Goal: Task Accomplishment & Management: Manage account settings

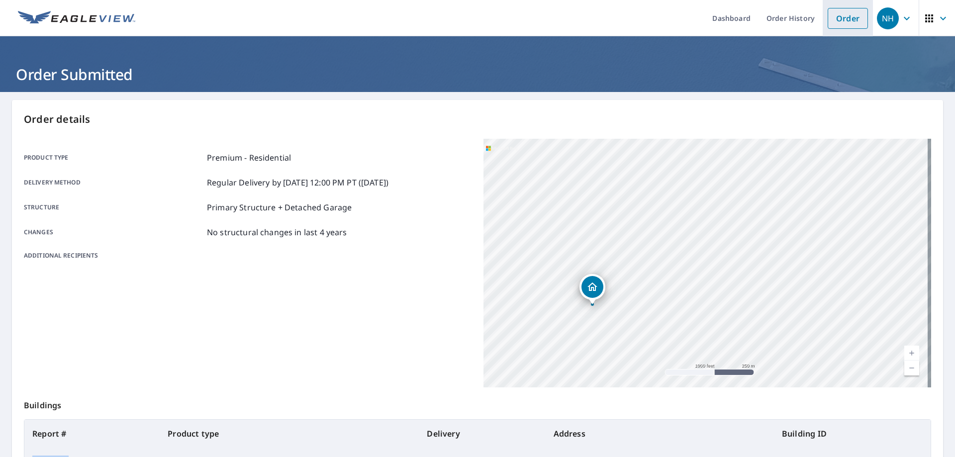
click at [847, 15] on link "Order" at bounding box center [848, 18] width 40 height 21
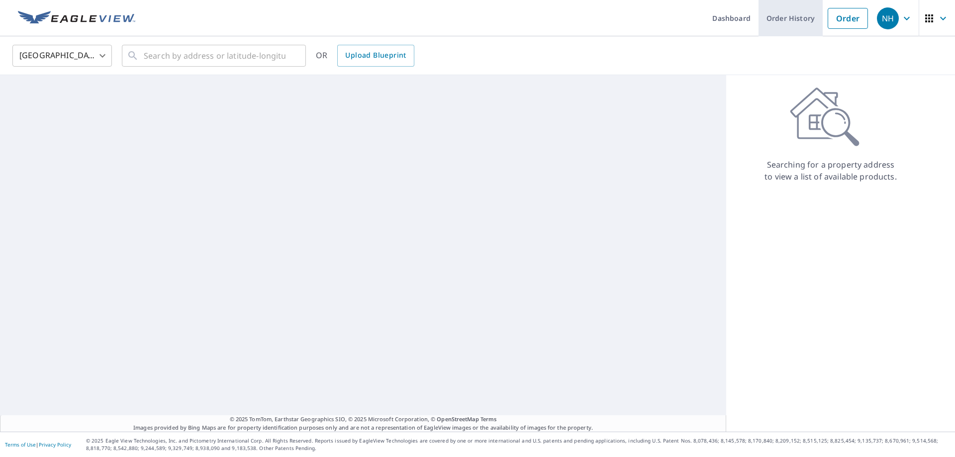
click at [783, 20] on link "Order History" at bounding box center [791, 18] width 64 height 36
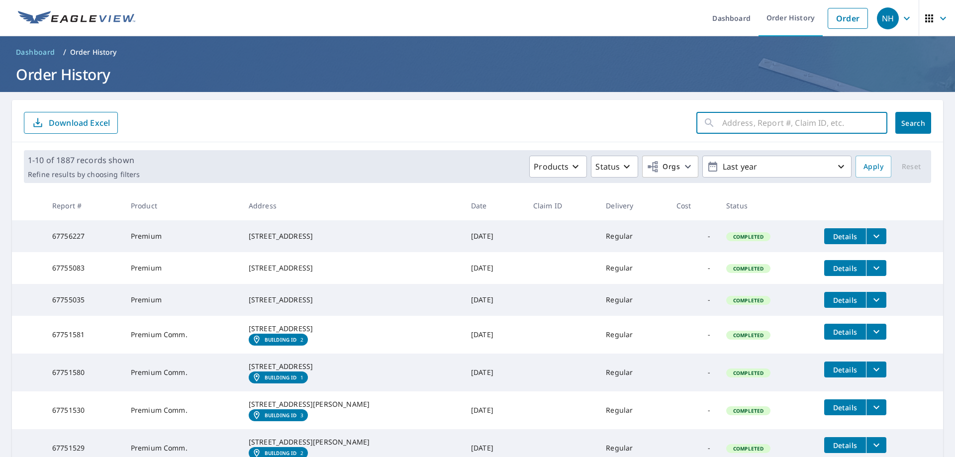
paste input "67755035"
type input "67755035"
click at [905, 128] on button "Search" at bounding box center [914, 123] width 36 height 22
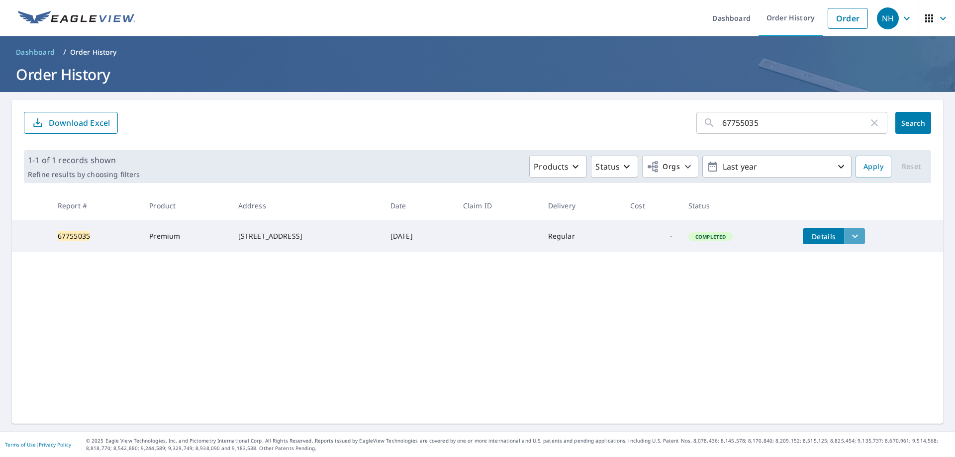
drag, startPoint x: 863, startPoint y: 234, endPoint x: 857, endPoint y: 233, distance: 6.5
click at [861, 234] on icon "filesDropdownBtn-67755035" at bounding box center [855, 236] width 12 height 12
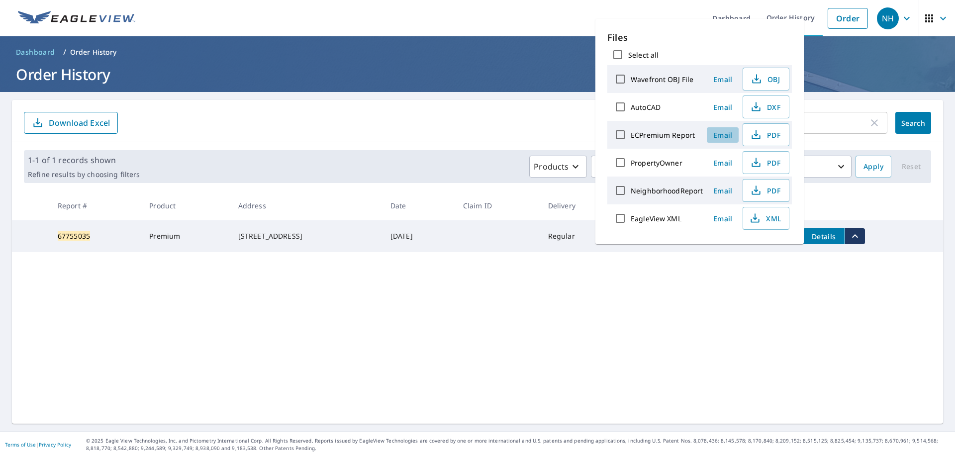
click at [726, 138] on span "Email" at bounding box center [723, 134] width 24 height 9
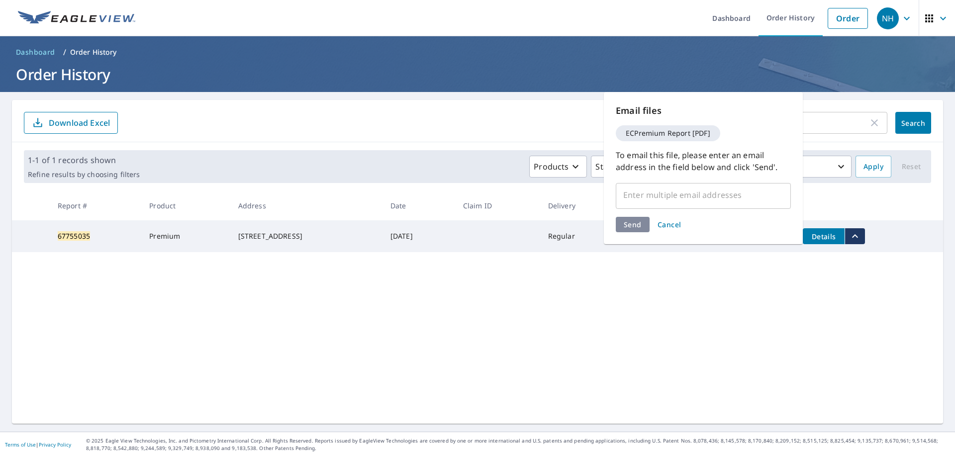
click at [690, 190] on input "text" at bounding box center [695, 195] width 151 height 19
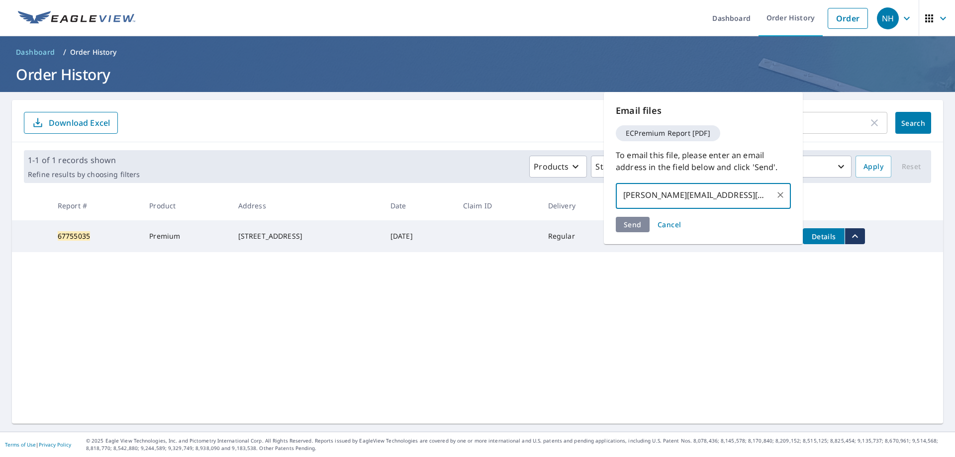
type input "[PERSON_NAME][EMAIL_ADDRESS][DOMAIN_NAME]"
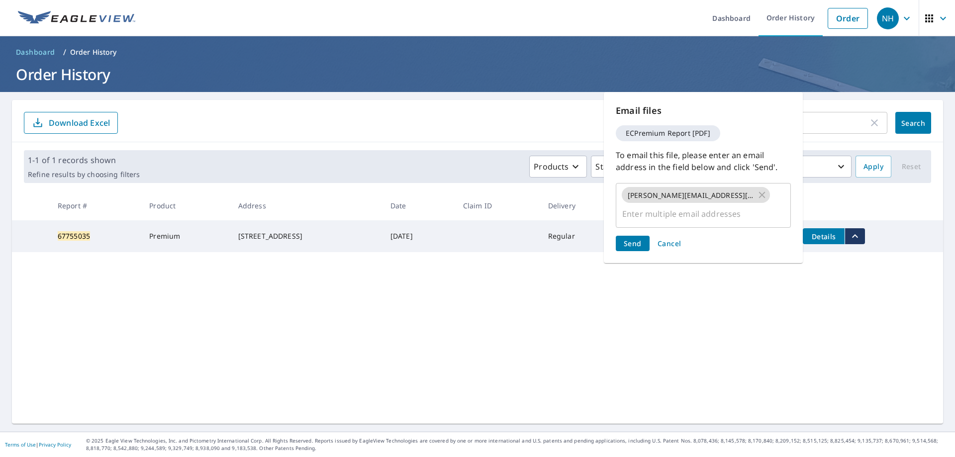
click at [637, 236] on div "Send Cancel" at bounding box center [703, 243] width 175 height 15
click at [637, 239] on span "Send" at bounding box center [633, 243] width 18 height 9
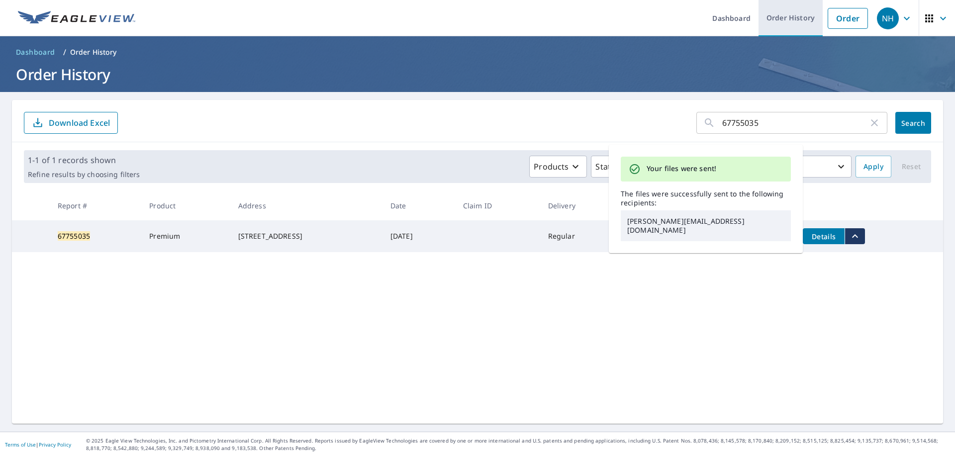
click at [791, 15] on link "Order History" at bounding box center [791, 18] width 64 height 36
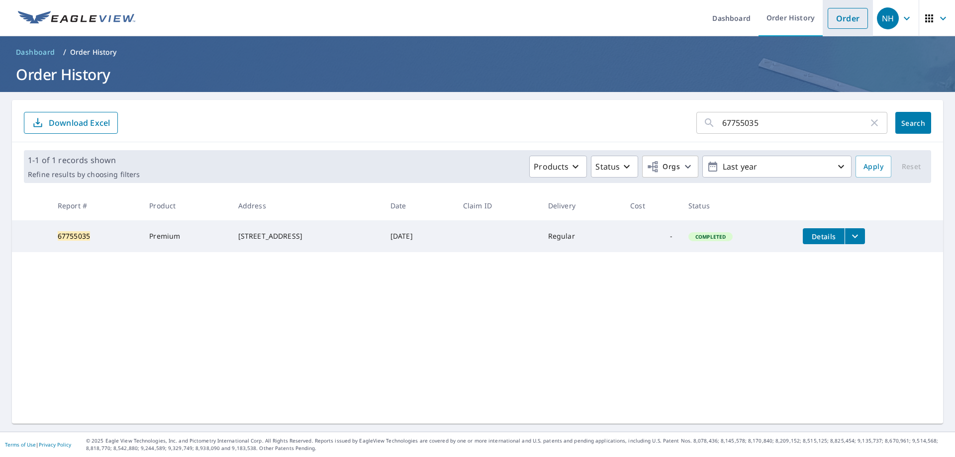
click at [831, 20] on link "Order" at bounding box center [848, 18] width 40 height 21
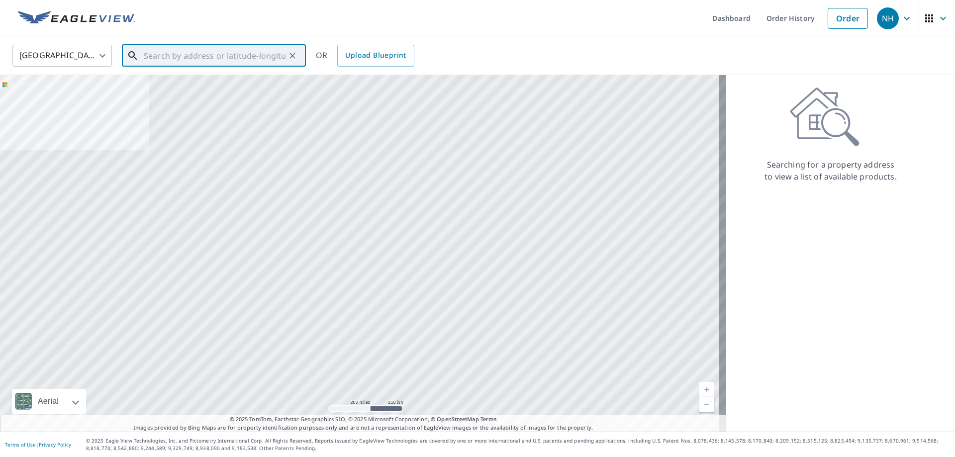
paste input "[STREET_ADDRESS]"
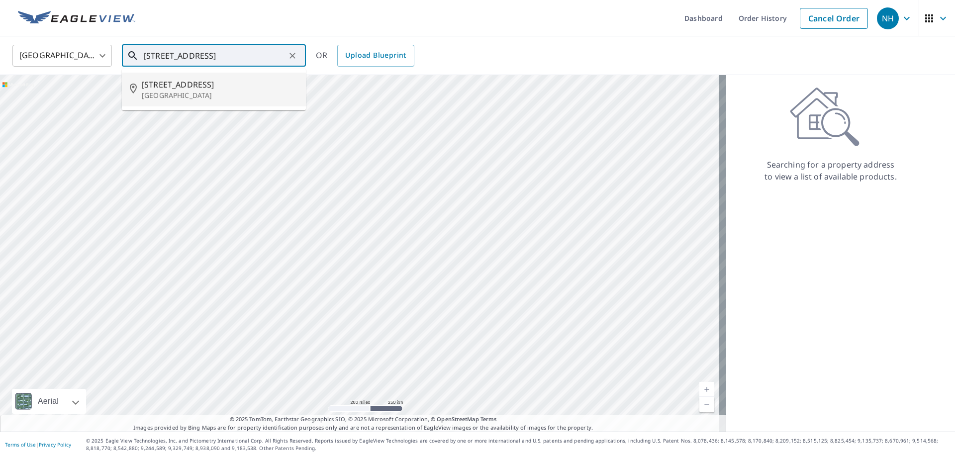
click at [213, 89] on span "[STREET_ADDRESS]" at bounding box center [220, 85] width 156 height 12
type input "[STREET_ADDRESS]"
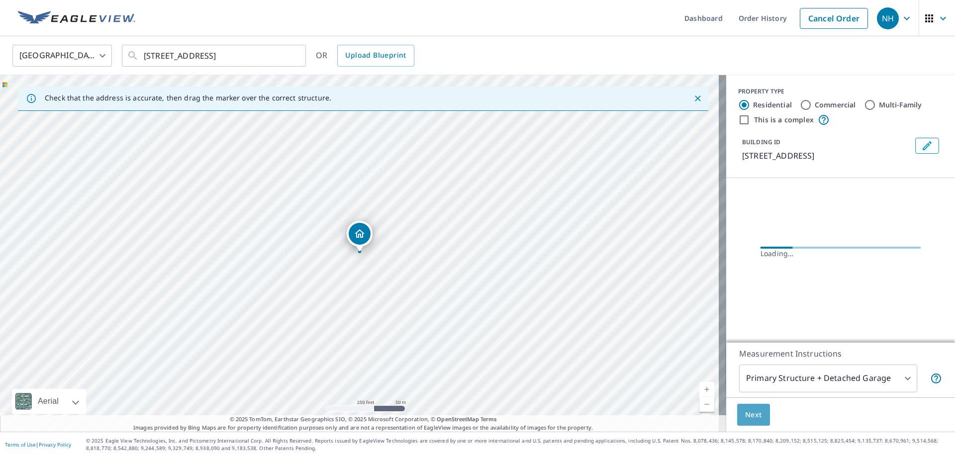
click at [745, 412] on span "Next" at bounding box center [753, 415] width 17 height 12
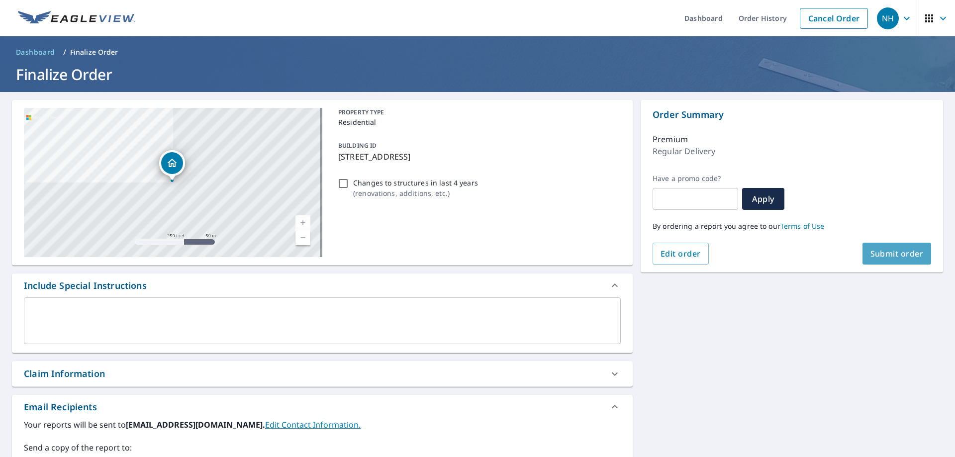
click at [874, 251] on span "Submit order" at bounding box center [897, 253] width 53 height 11
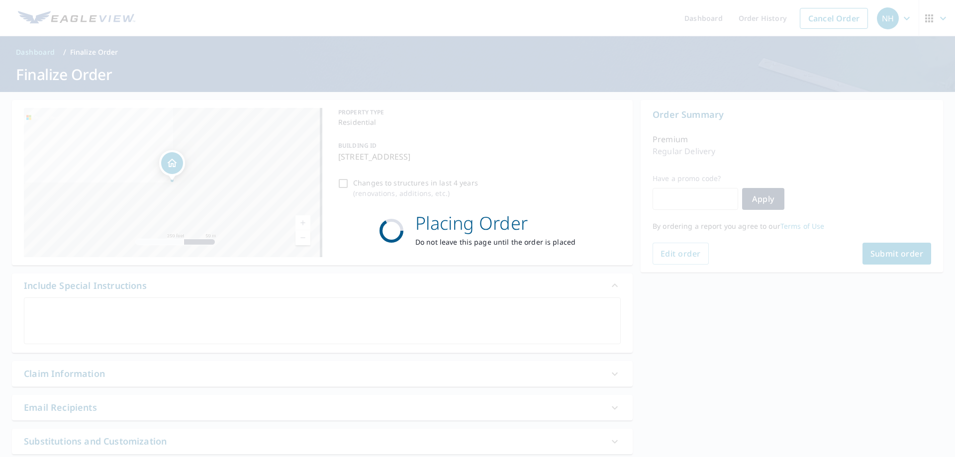
checkbox input "true"
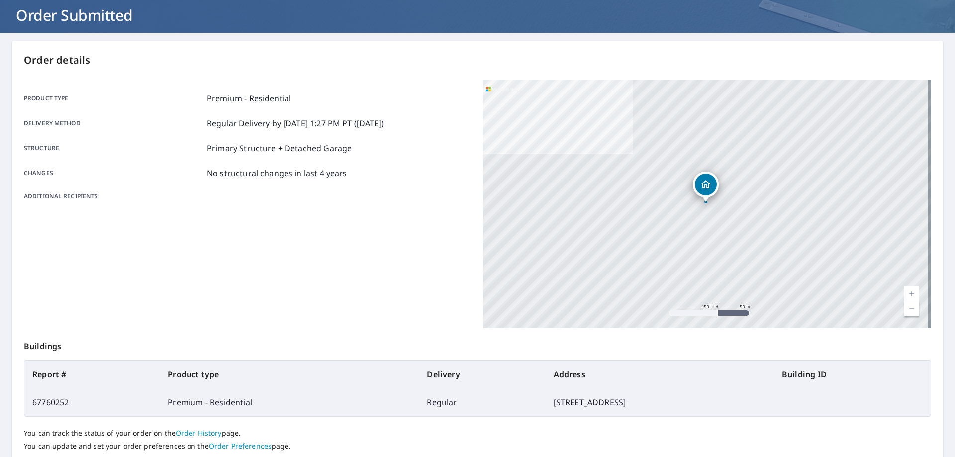
scroll to position [128, 0]
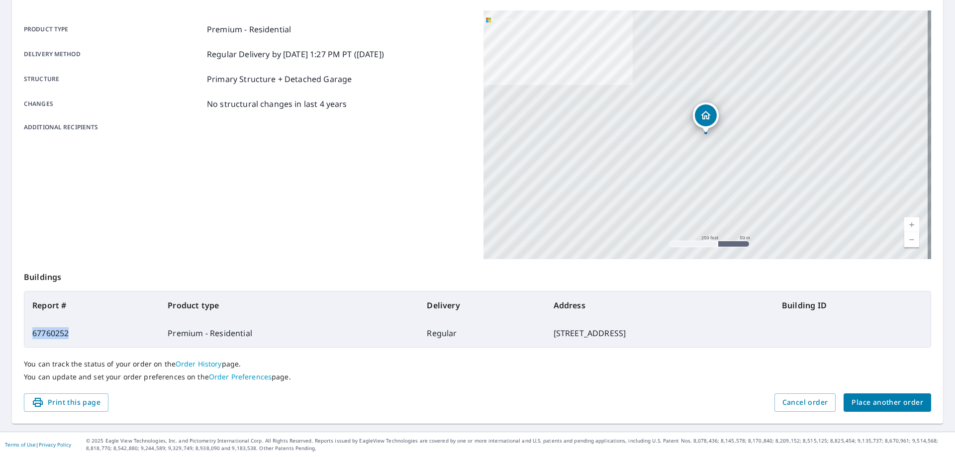
drag, startPoint x: 79, startPoint y: 333, endPoint x: 30, endPoint y: 338, distance: 49.6
click at [30, 338] on td "67760252" at bounding box center [91, 333] width 135 height 28
copy td "67760252"
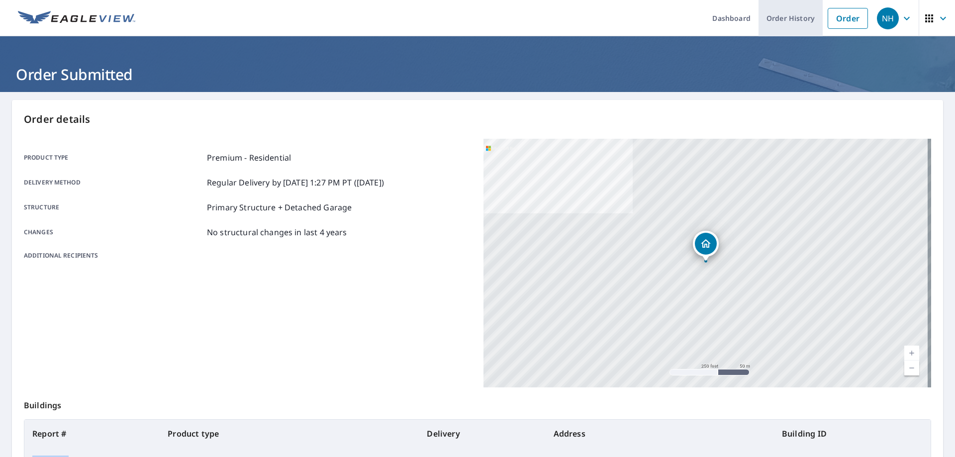
click at [783, 21] on link "Order History" at bounding box center [791, 18] width 64 height 36
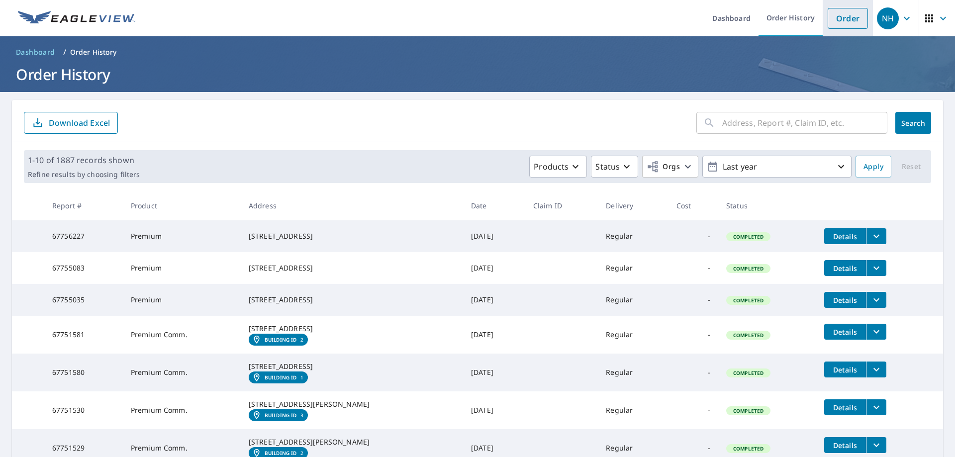
click at [839, 19] on link "Order" at bounding box center [848, 18] width 40 height 21
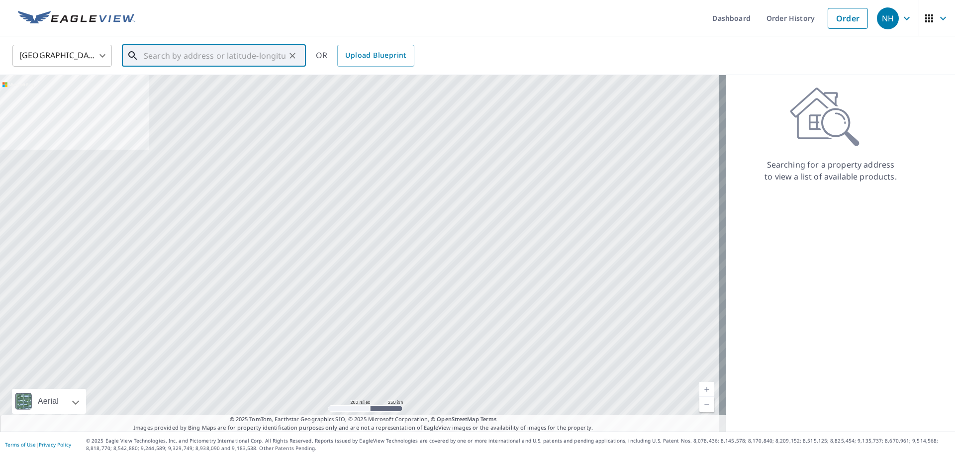
paste input "[STREET_ADDRESS]"
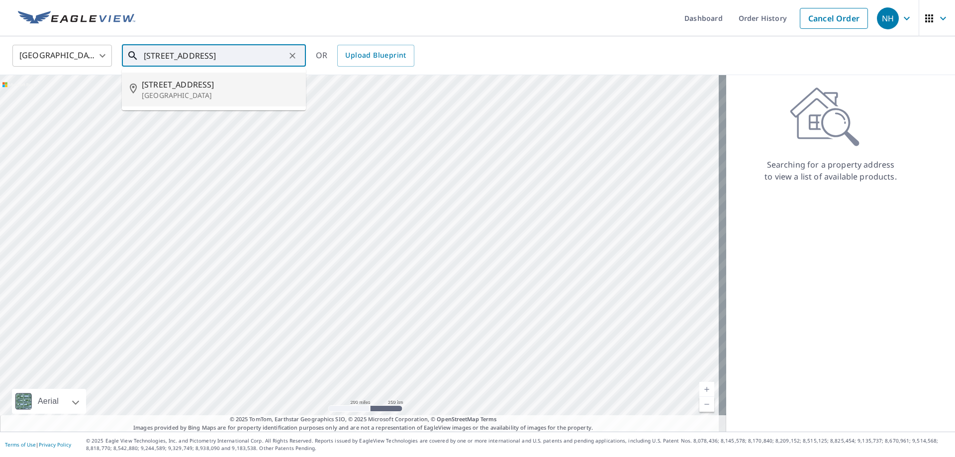
click at [221, 92] on p "[GEOGRAPHIC_DATA]" at bounding box center [220, 96] width 156 height 10
type input "[STREET_ADDRESS]"
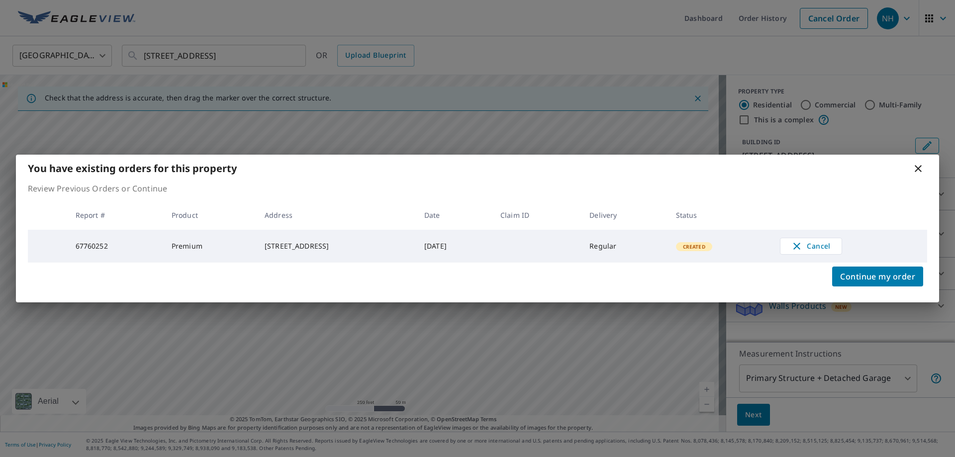
click at [916, 168] on icon at bounding box center [918, 169] width 12 height 12
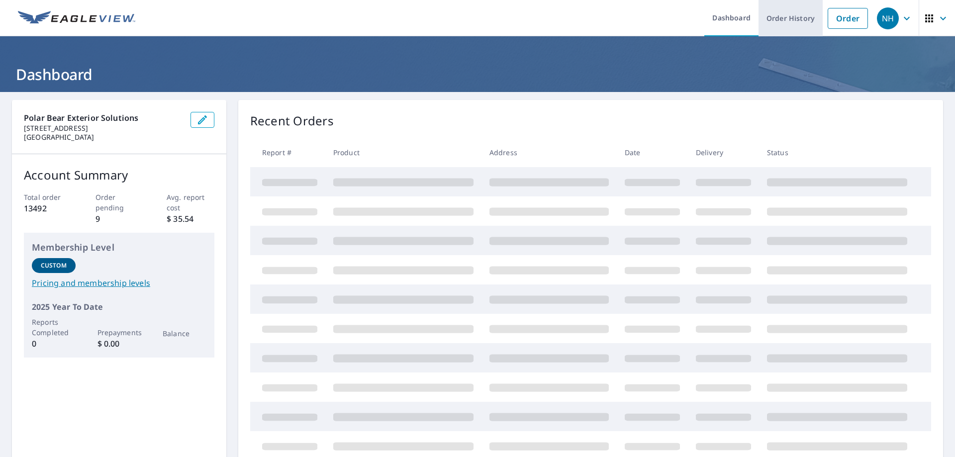
click at [794, 26] on link "Order History" at bounding box center [791, 18] width 64 height 36
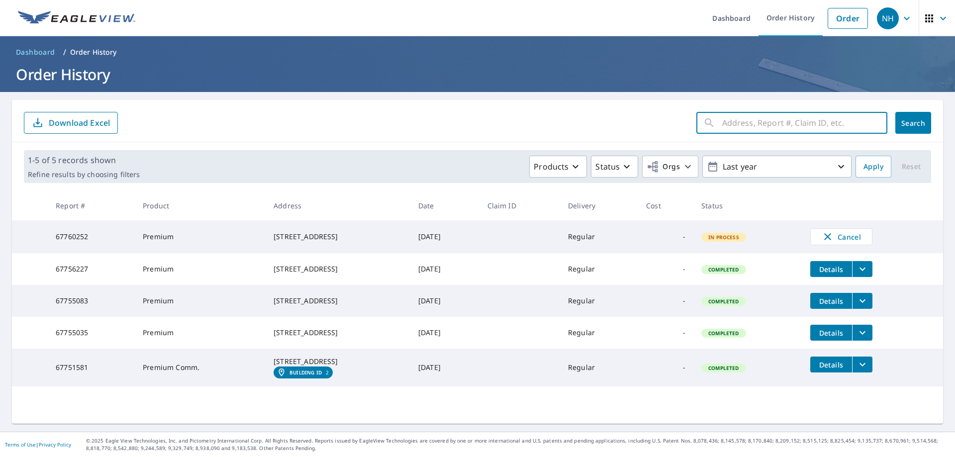
paste input "67749111"
type input "67749111"
click at [908, 131] on button "Search" at bounding box center [914, 123] width 36 height 22
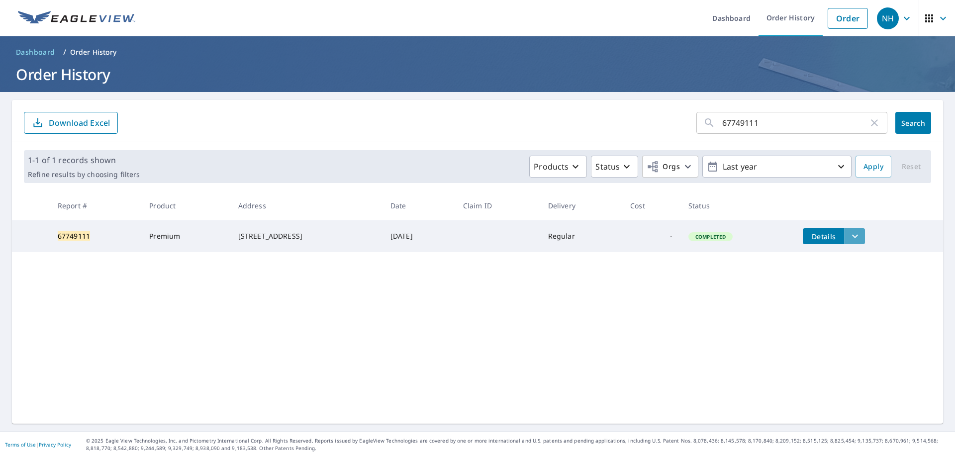
click at [856, 238] on icon "filesDropdownBtn-67749111" at bounding box center [855, 236] width 12 height 12
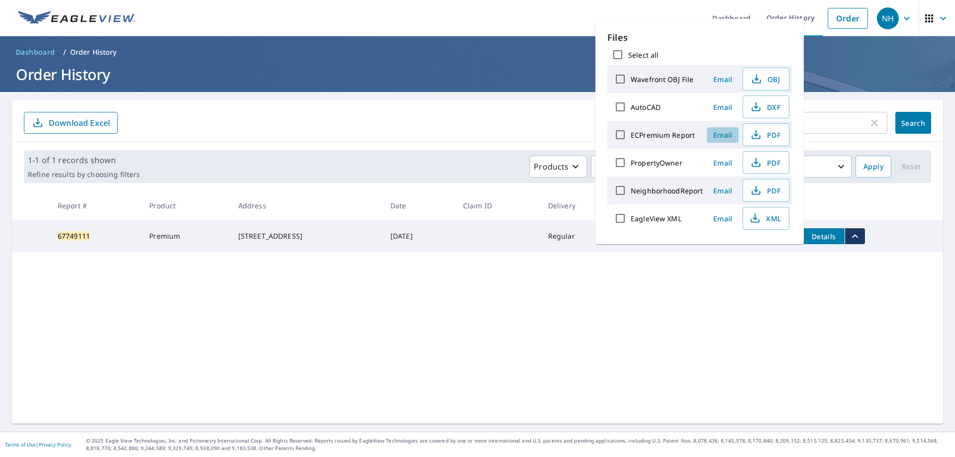
click at [721, 135] on span "Email" at bounding box center [723, 134] width 24 height 9
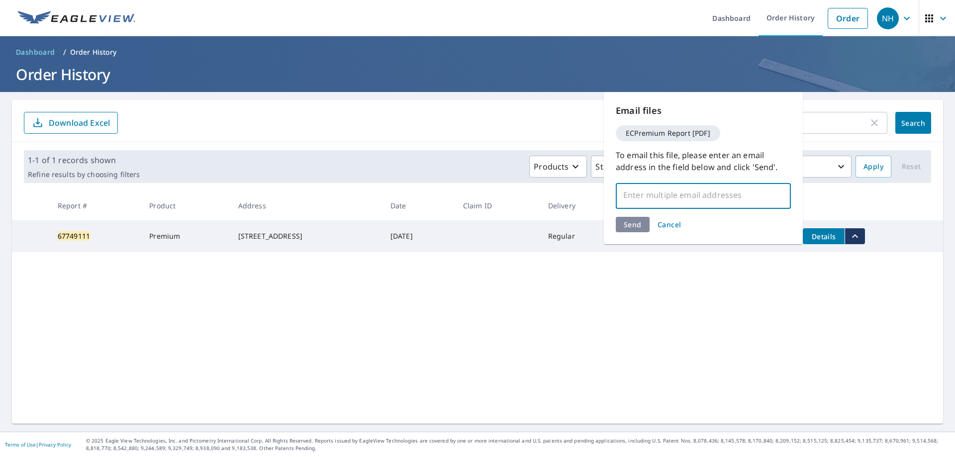
click at [649, 198] on input "text" at bounding box center [695, 195] width 151 height 19
type input "nickb@polarbearnw.com"
click at [636, 222] on div "Send Cancel" at bounding box center [703, 224] width 175 height 15
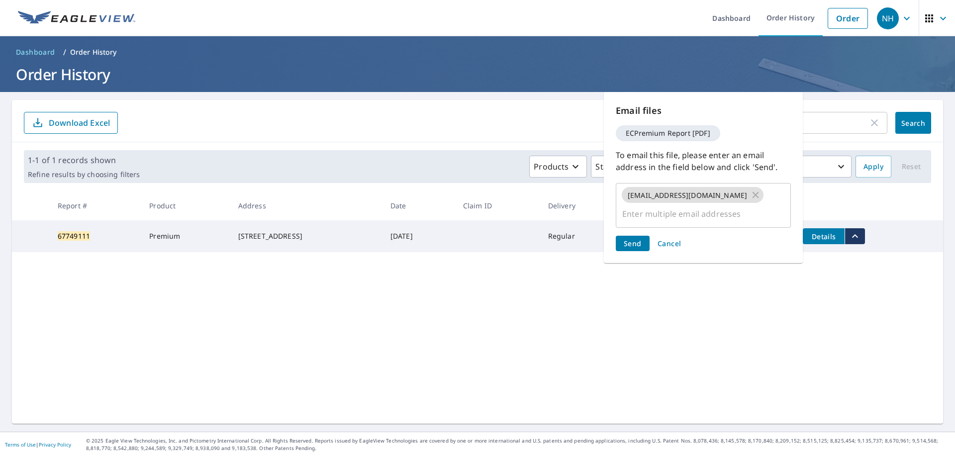
click at [636, 239] on span "Send" at bounding box center [633, 243] width 18 height 9
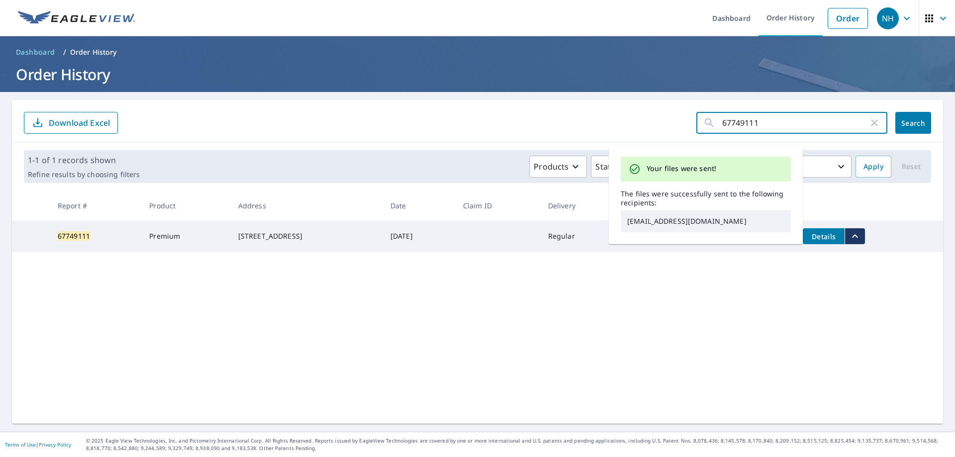
click at [770, 118] on input "67749111" at bounding box center [795, 123] width 146 height 28
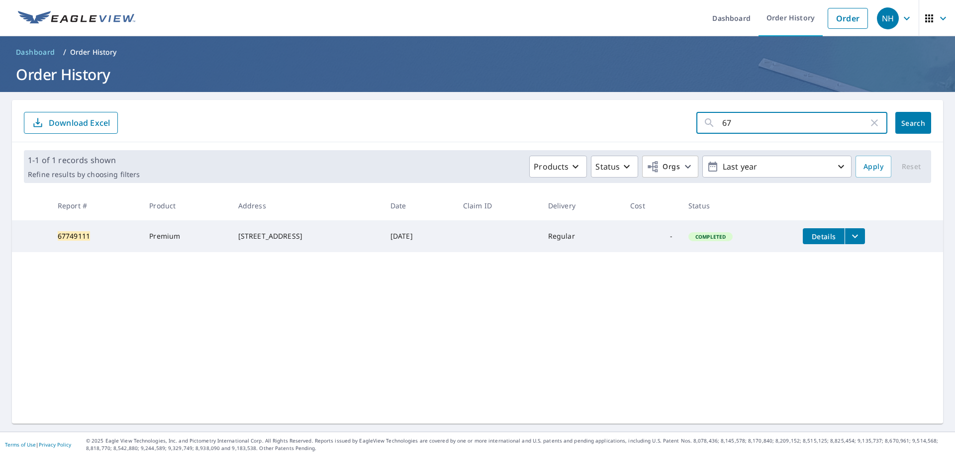
type input "6"
paste input "67755083"
type input "67755083"
click at [904, 121] on span "Search" at bounding box center [914, 122] width 20 height 9
click at [861, 233] on icon "filesDropdownBtn-67755083" at bounding box center [855, 236] width 12 height 12
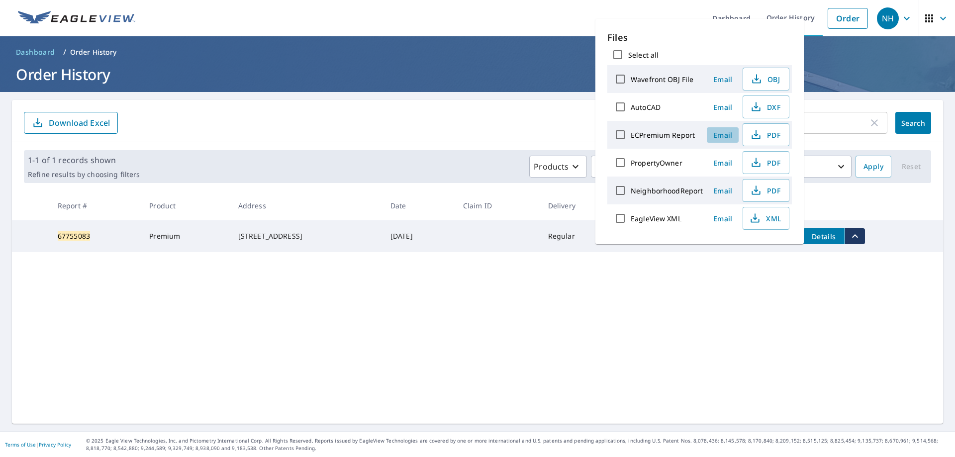
click at [722, 135] on span "Email" at bounding box center [723, 134] width 24 height 9
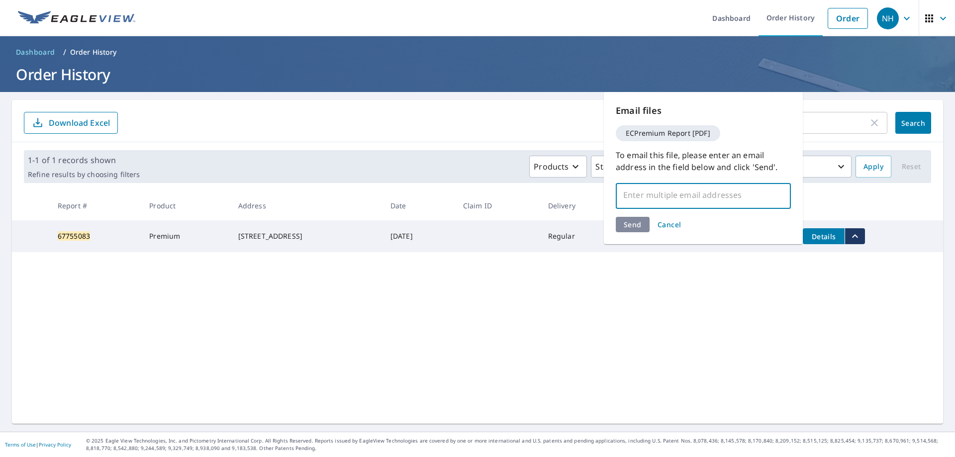
click at [655, 190] on input "text" at bounding box center [695, 195] width 151 height 19
type input "nickb@polarbearnw.com"
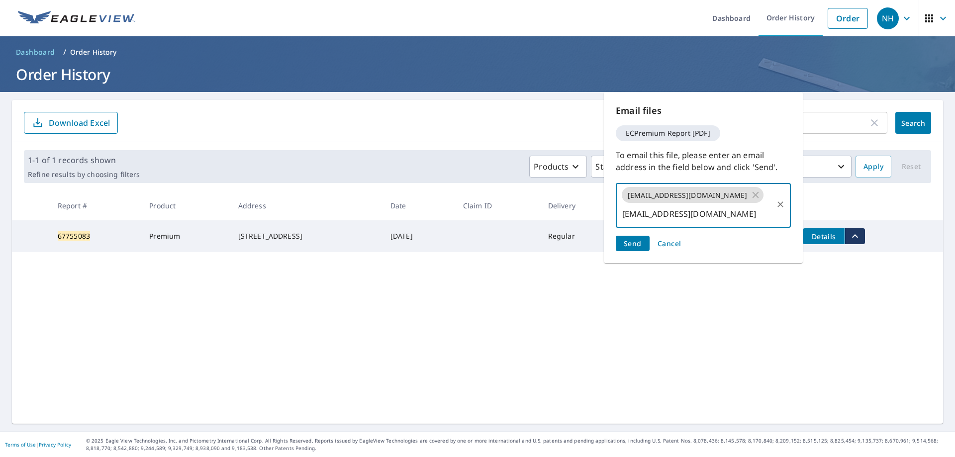
scroll to position [0, 80]
type input "ericlefteroff@polarbearnw.com"
click at [635, 239] on span "Send" at bounding box center [633, 243] width 18 height 9
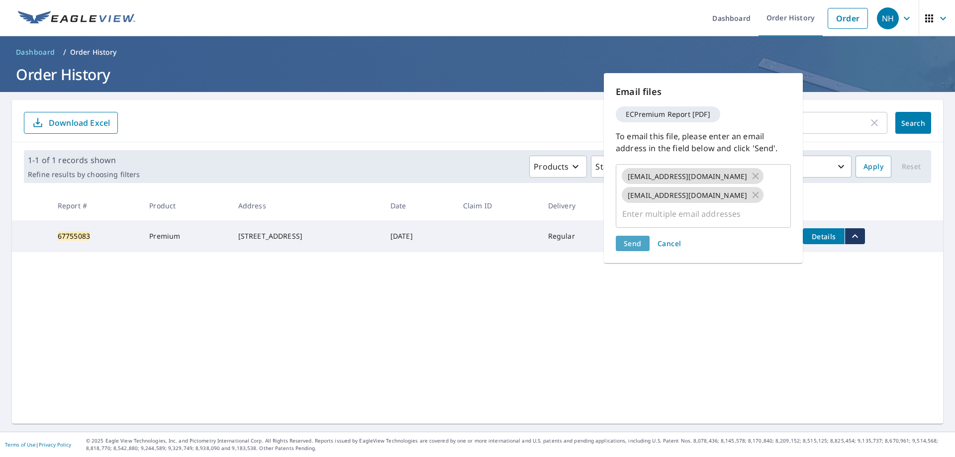
click at [635, 239] on span "Send" at bounding box center [633, 243] width 18 height 9
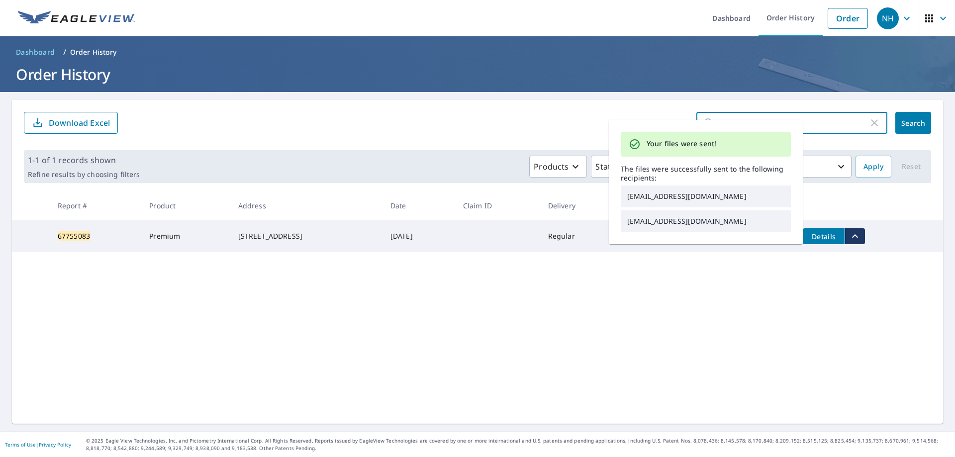
click at [832, 125] on input "67755083" at bounding box center [795, 123] width 146 height 28
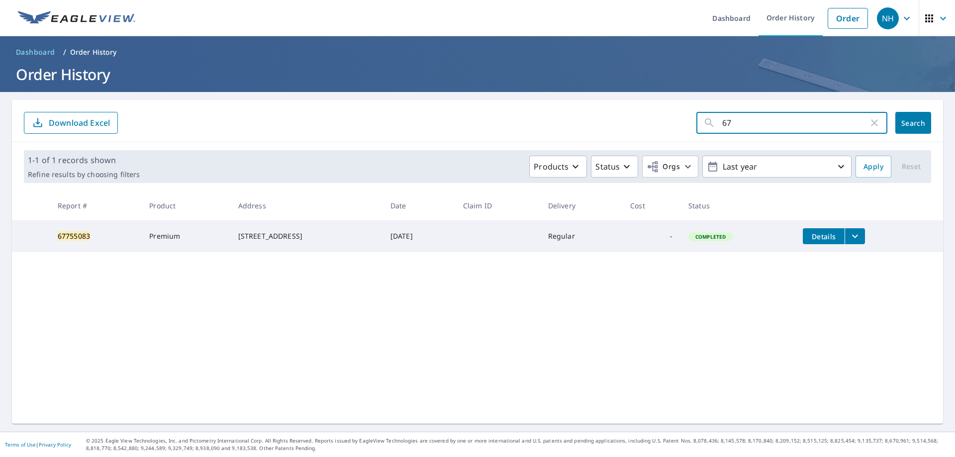
type input "6"
paste input "67756227"
type input "67756227"
click at [904, 125] on span "Search" at bounding box center [914, 122] width 20 height 9
click at [855, 233] on icon "filesDropdownBtn-67756227" at bounding box center [855, 236] width 12 height 12
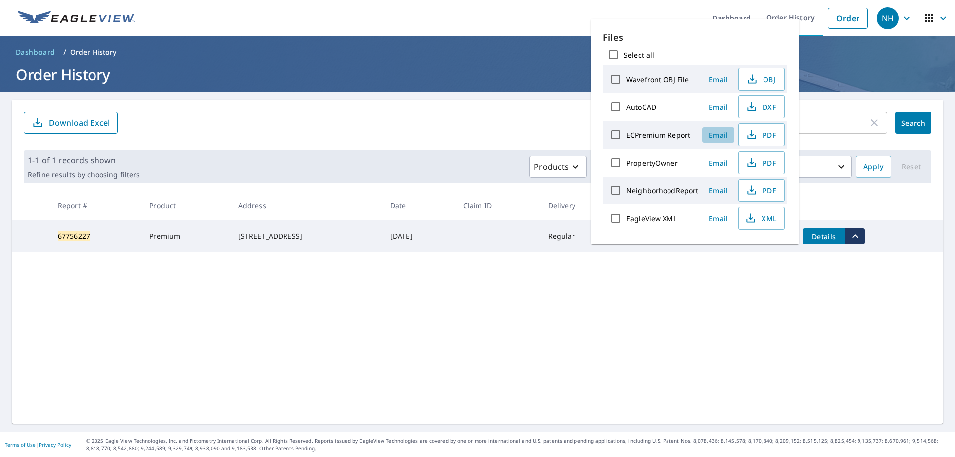
click at [713, 137] on span "Email" at bounding box center [719, 134] width 24 height 9
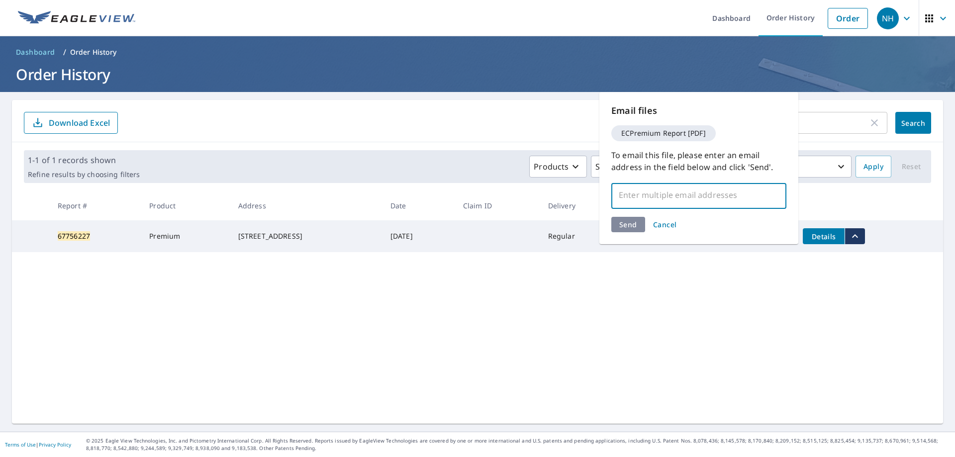
click at [697, 188] on input "text" at bounding box center [691, 195] width 151 height 19
type input "bob@polarbearnw.com"
click at [630, 220] on div "Send Cancel" at bounding box center [698, 224] width 175 height 15
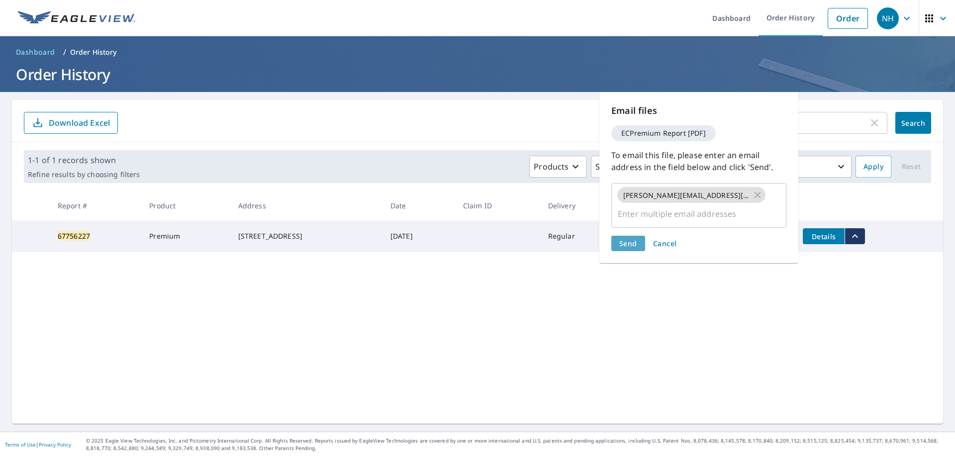
click at [630, 239] on span "Send" at bounding box center [628, 243] width 18 height 9
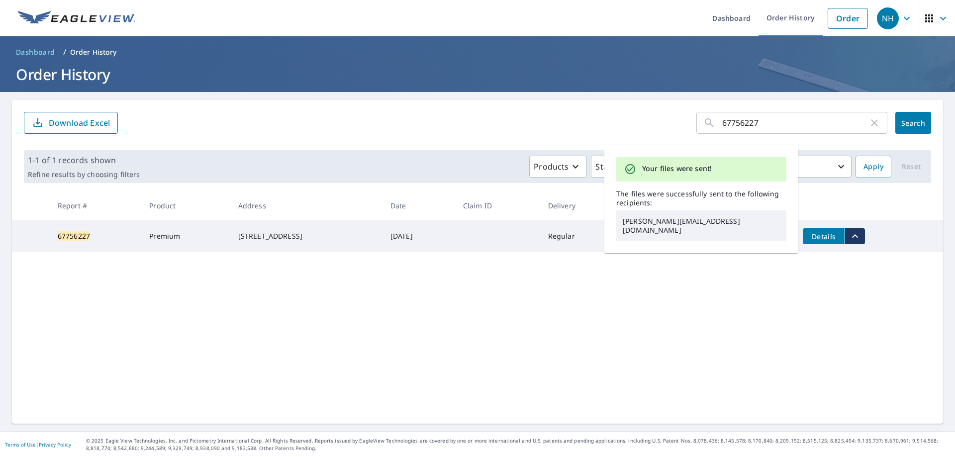
click at [762, 125] on input "67756227" at bounding box center [795, 123] width 146 height 28
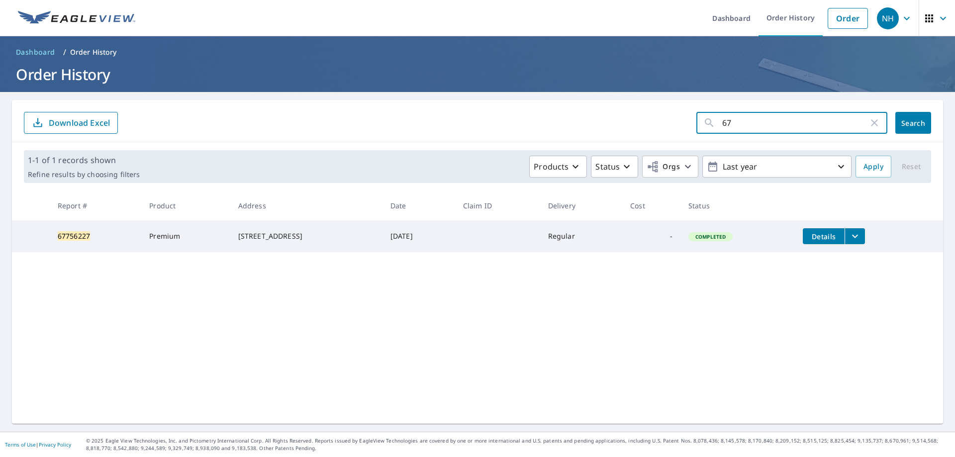
type input "6"
paste input "67749624"
type input "67749624"
click at [904, 120] on span "Search" at bounding box center [914, 122] width 20 height 9
click at [858, 235] on icon "filesDropdownBtn-67749624" at bounding box center [855, 236] width 12 height 12
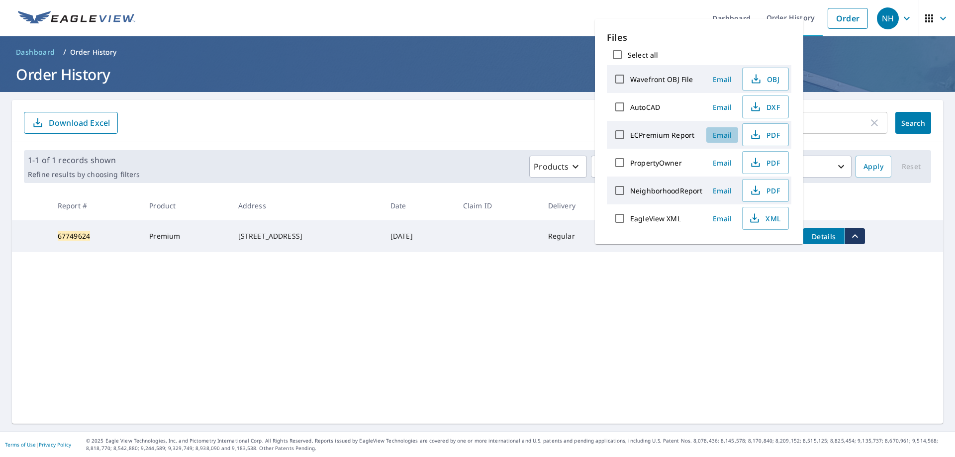
click at [726, 134] on span "Email" at bounding box center [722, 134] width 24 height 9
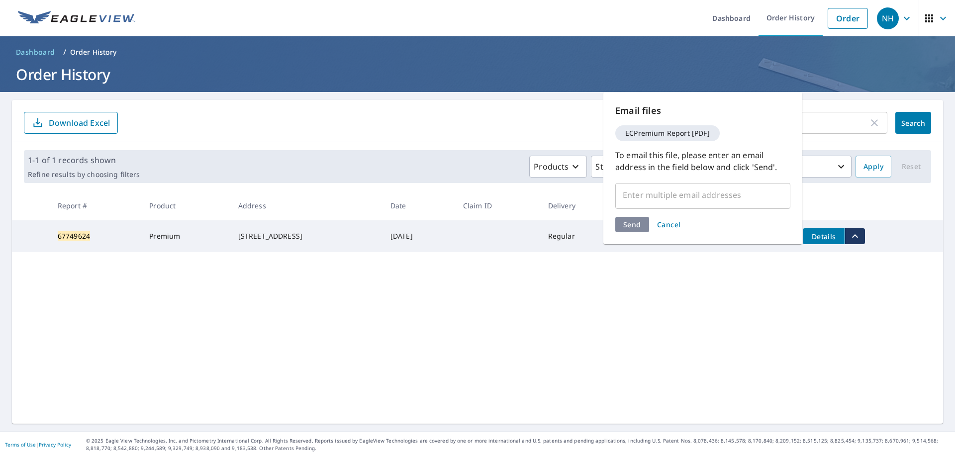
click at [678, 185] on div "​" at bounding box center [702, 195] width 175 height 28
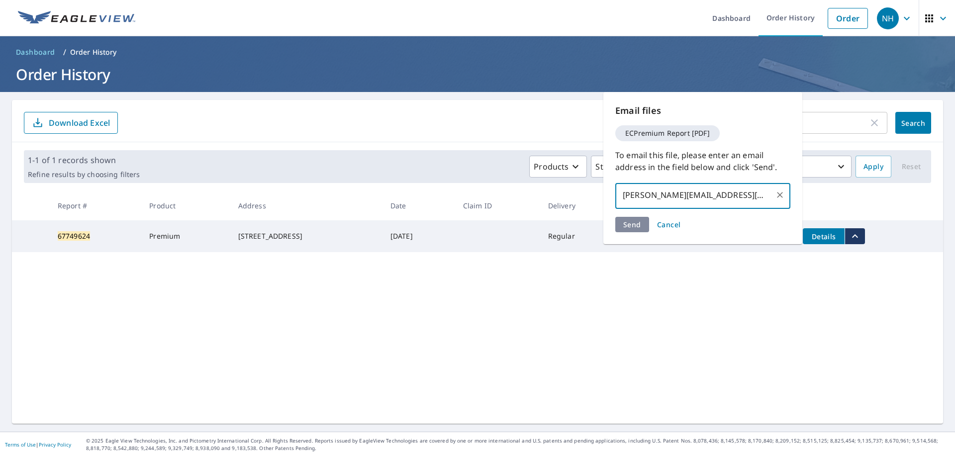
type input "tucker@polarbearnw.com"
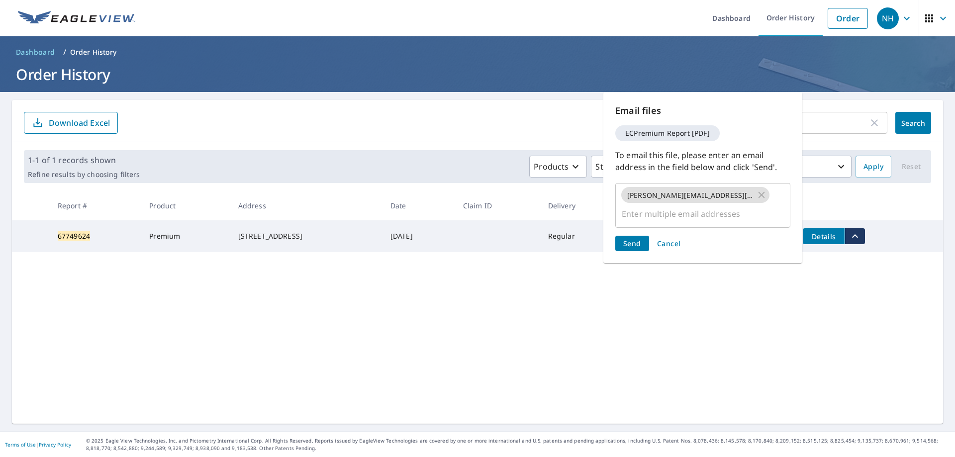
click at [632, 236] on div "Send Cancel" at bounding box center [702, 243] width 175 height 15
click at [632, 239] on span "Send" at bounding box center [632, 243] width 18 height 9
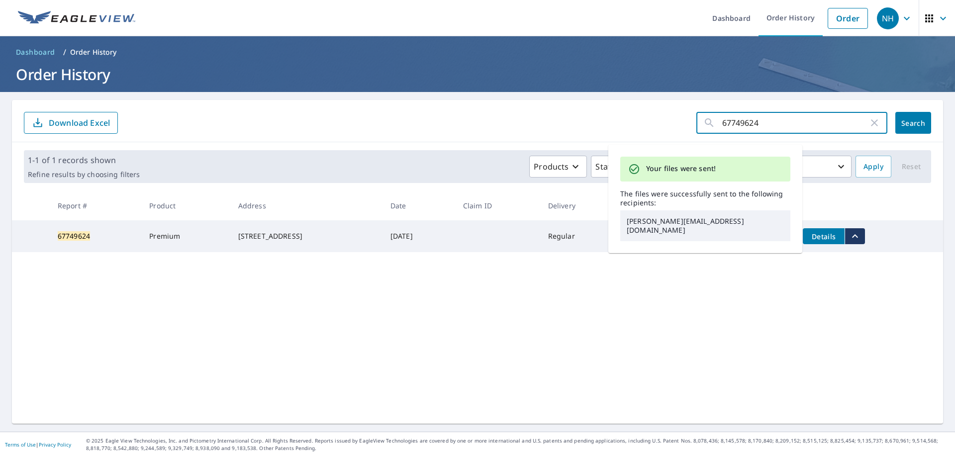
click at [772, 117] on input "67749624" at bounding box center [795, 123] width 146 height 28
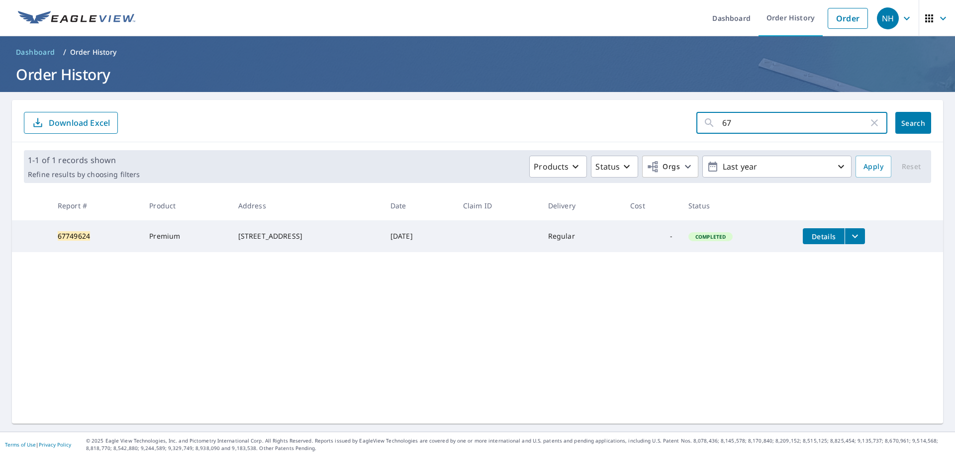
type input "6"
paste input "67750646"
type input "67750646"
click at [904, 118] on span "Search" at bounding box center [914, 122] width 20 height 9
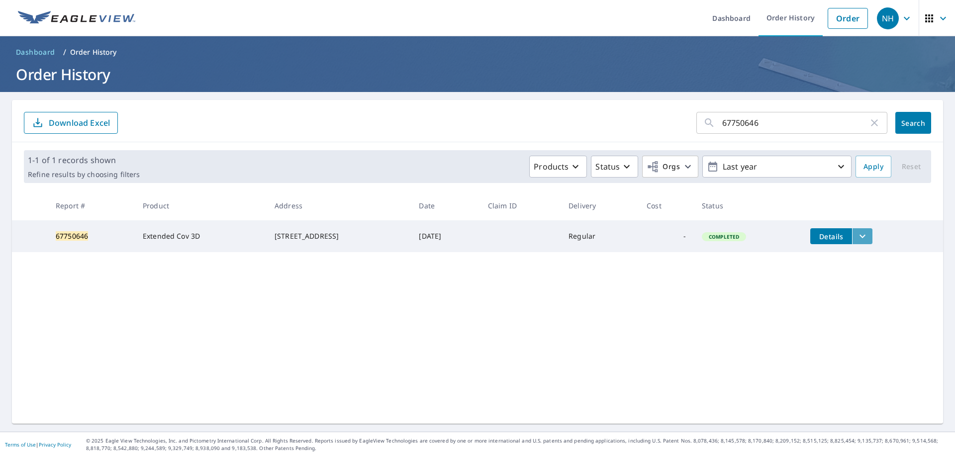
click at [869, 235] on icon "filesDropdownBtn-67750646" at bounding box center [863, 236] width 12 height 12
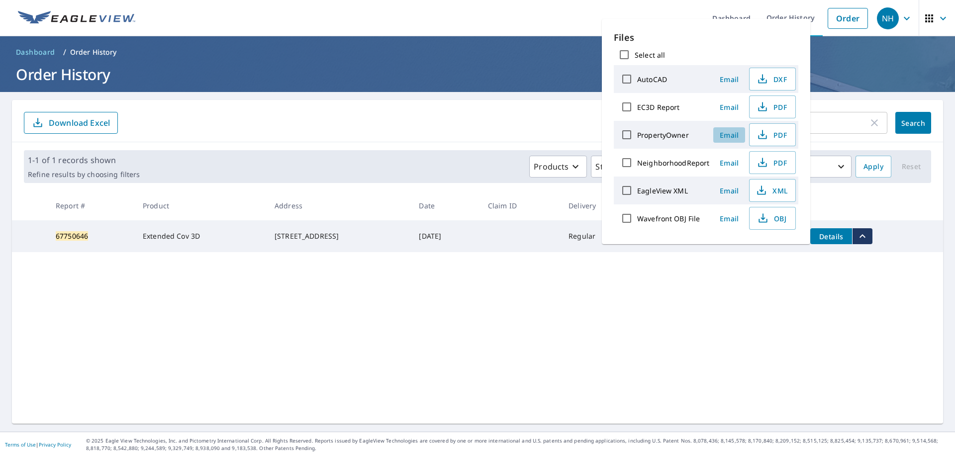
click at [726, 139] on span "Email" at bounding box center [729, 134] width 24 height 9
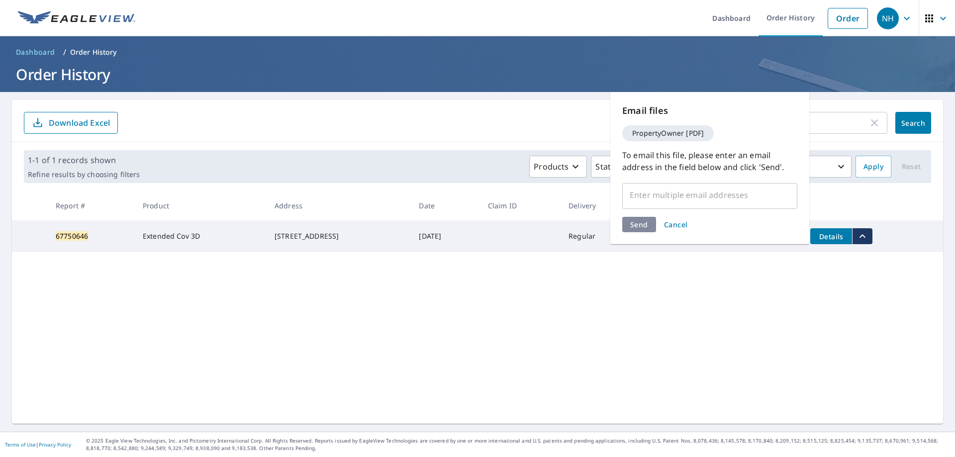
click at [675, 225] on span "Cancel" at bounding box center [676, 224] width 24 height 9
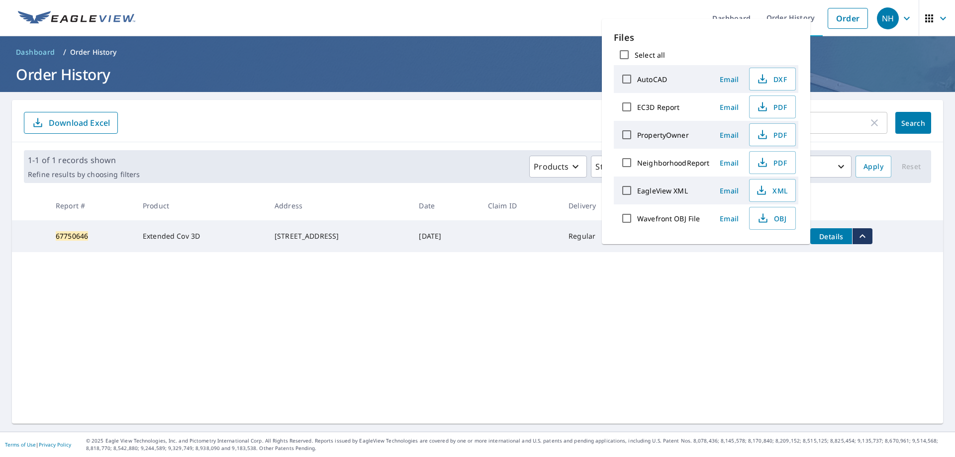
click at [732, 110] on span "Email" at bounding box center [729, 106] width 24 height 9
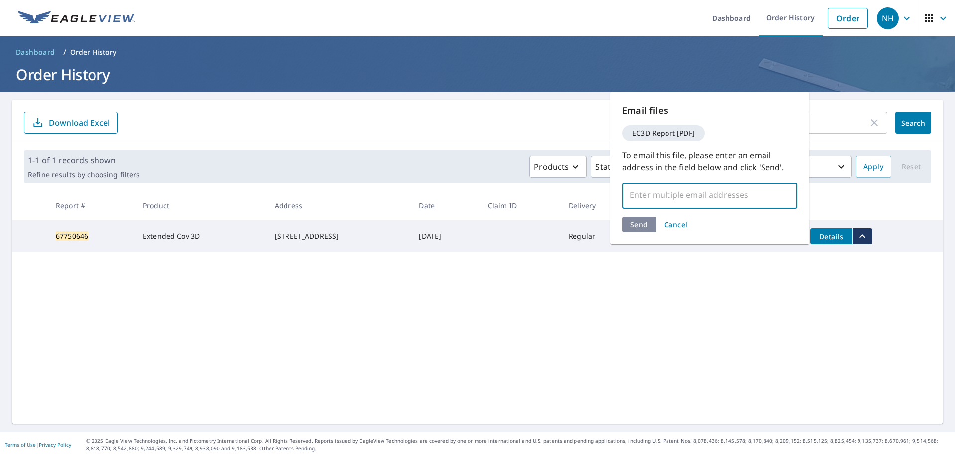
click at [658, 192] on input "text" at bounding box center [702, 195] width 151 height 19
type input "ericlefteroff@polarbearnw.com"
click at [639, 227] on div "Send Cancel" at bounding box center [709, 224] width 175 height 15
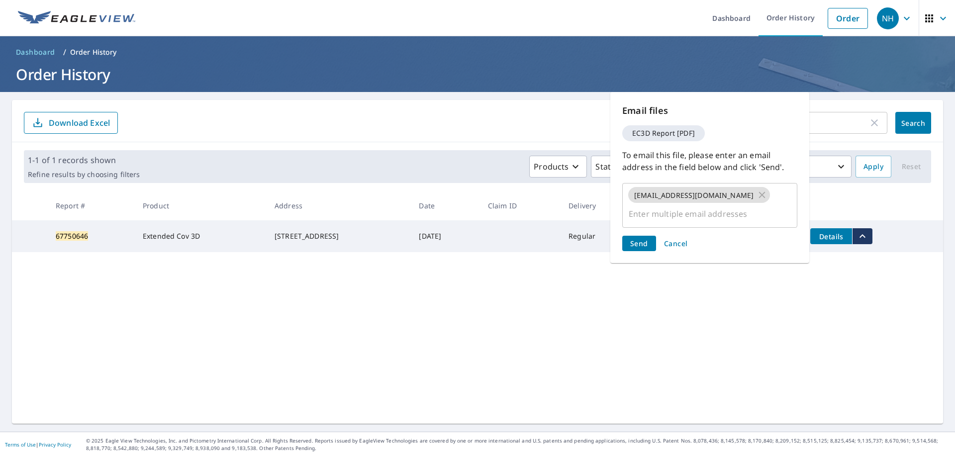
click at [639, 239] on span "Send" at bounding box center [639, 243] width 18 height 9
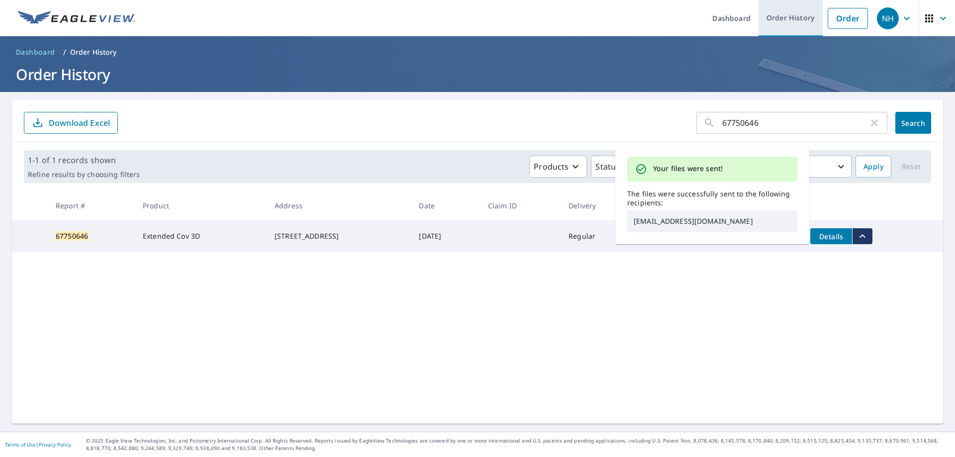
click at [788, 17] on link "Order History" at bounding box center [791, 18] width 64 height 36
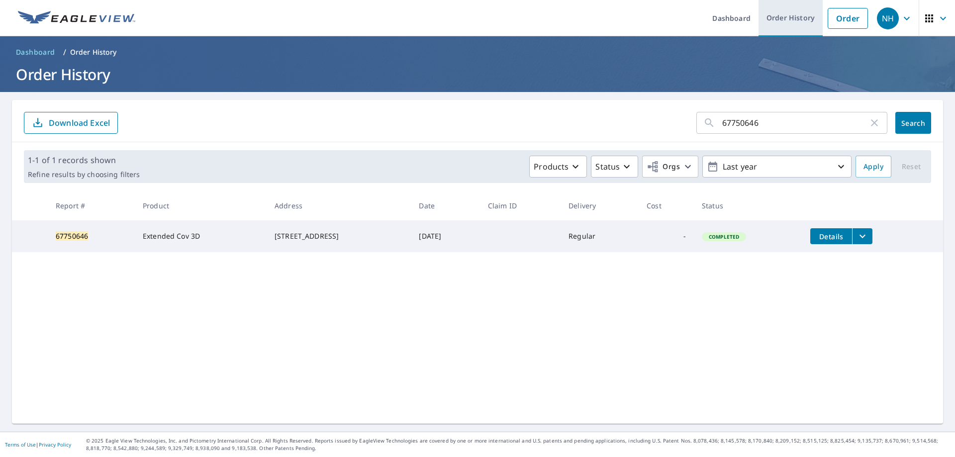
click at [788, 17] on link "Order History" at bounding box center [791, 18] width 64 height 36
click at [736, 20] on link "Dashboard" at bounding box center [732, 18] width 54 height 36
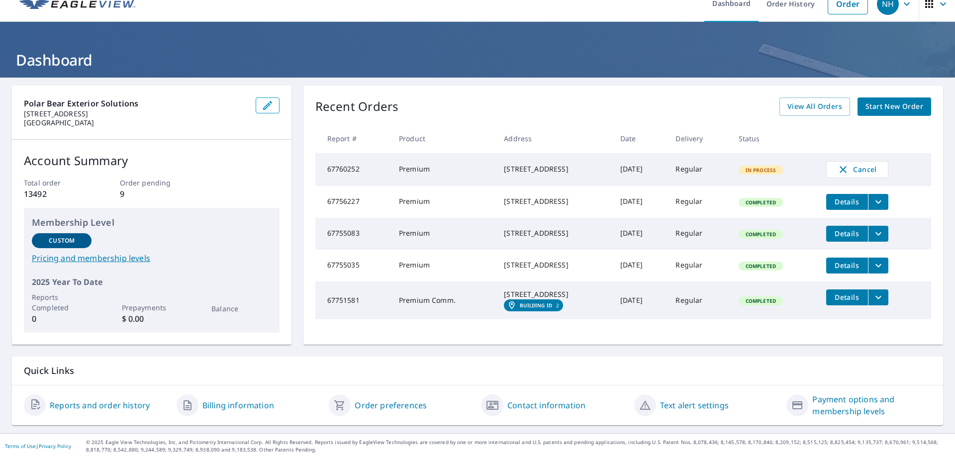
scroll to position [27, 0]
